Goal: Find specific page/section: Find specific page/section

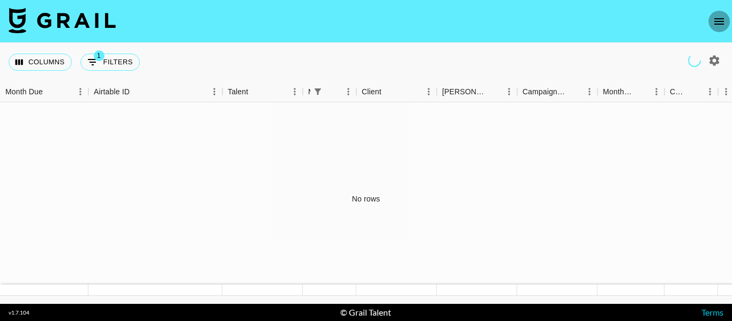
click at [722, 21] on icon "open drawer" at bounding box center [720, 21] width 10 height 6
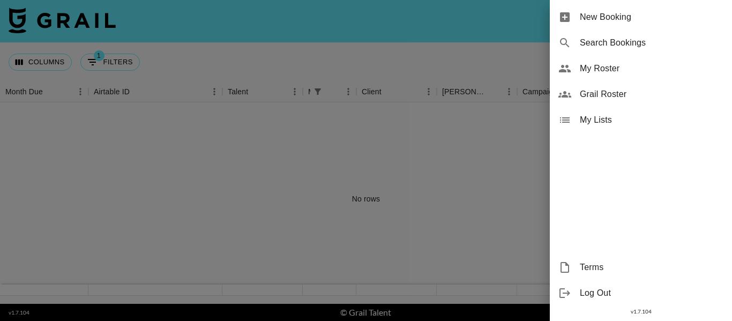
click at [611, 96] on span "Grail Roster" at bounding box center [652, 94] width 144 height 13
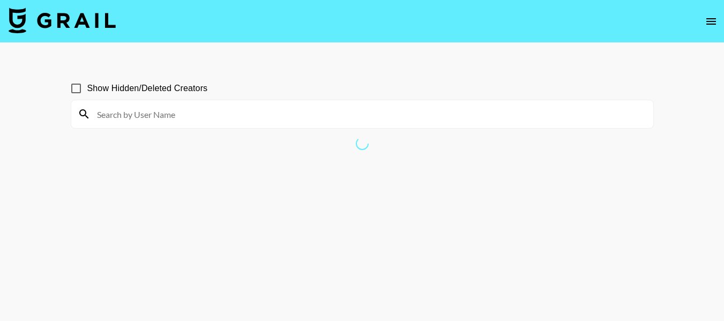
click at [377, 112] on input at bounding box center [369, 114] width 556 height 17
paste input "@alexandra__harper"
click at [106, 116] on input "@alexandra__harper" at bounding box center [369, 114] width 556 height 17
click at [172, 116] on input "alexandra__harper" at bounding box center [369, 114] width 556 height 17
type input "a"
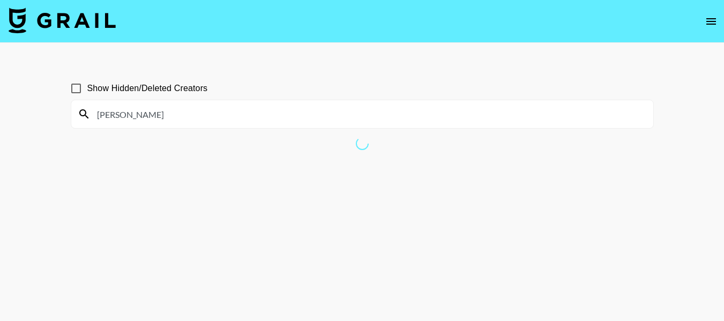
click at [172, 116] on input "[PERSON_NAME]" at bounding box center [369, 114] width 556 height 17
click at [129, 117] on input "[PERSON_NAME]" at bounding box center [369, 114] width 556 height 17
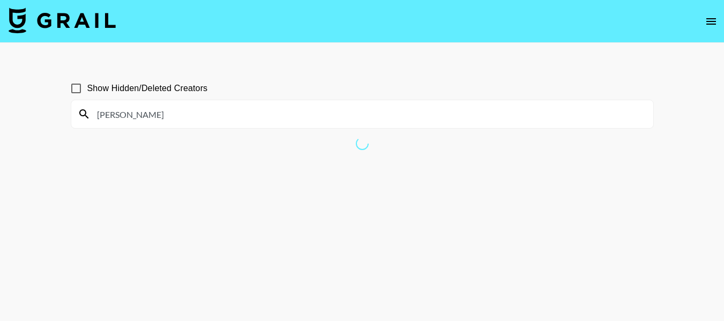
click at [172, 117] on input "[PERSON_NAME]" at bounding box center [369, 114] width 556 height 17
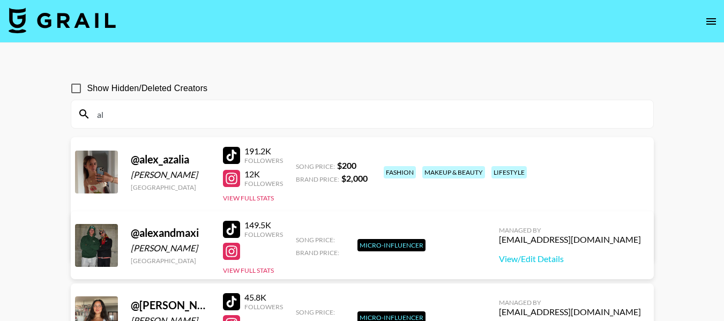
type input "a"
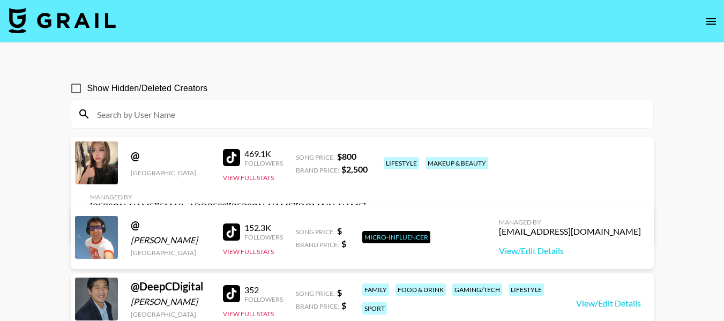
paste input "alexandra__harper"
type input "alexandra__harper"
